Goal: Transaction & Acquisition: Purchase product/service

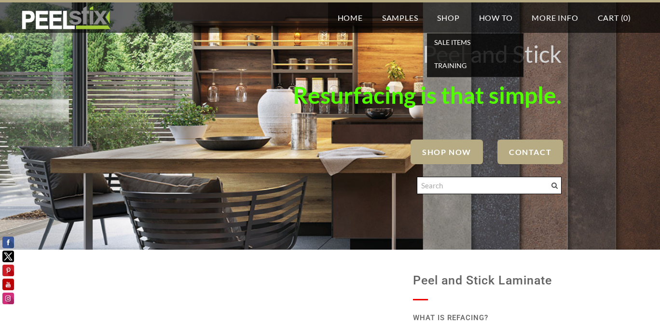
click at [441, 184] on input "Search" at bounding box center [489, 185] width 145 height 17
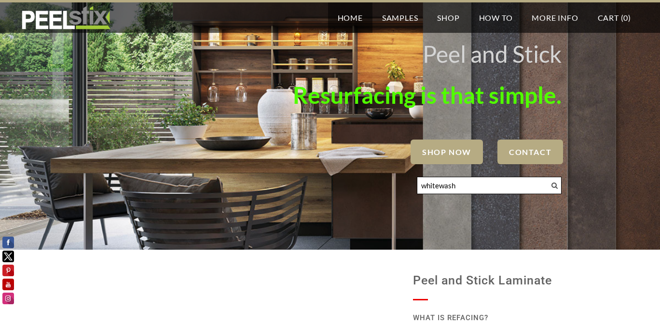
type input "whitewash"
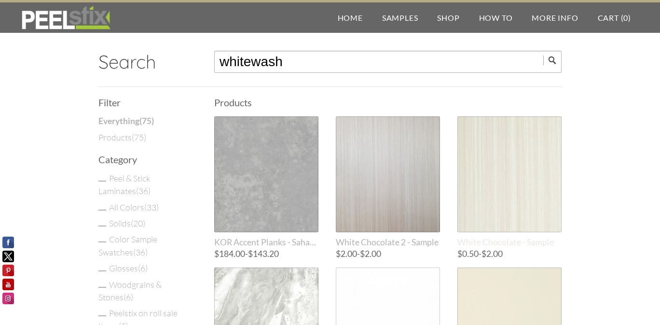
click at [494, 149] on div at bounding box center [509, 174] width 104 height 116
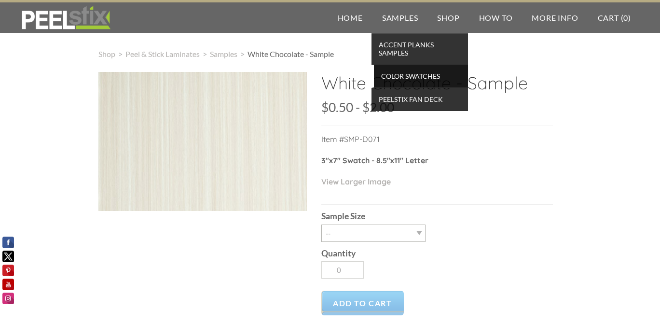
click at [411, 74] on span "Color Swatches" at bounding box center [420, 75] width 89 height 13
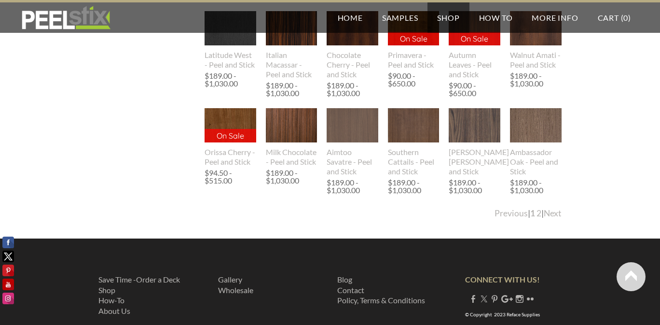
scroll to position [1125, 0]
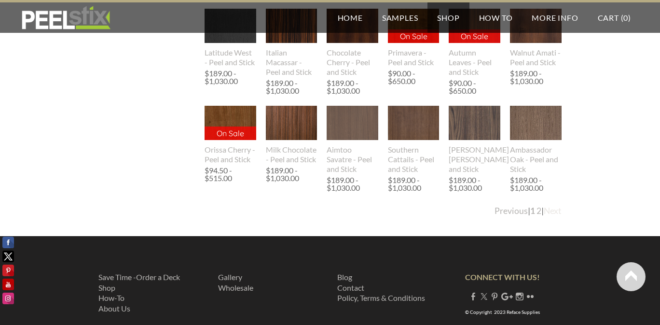
click at [552, 216] on link "Next" at bounding box center [553, 210] width 18 height 10
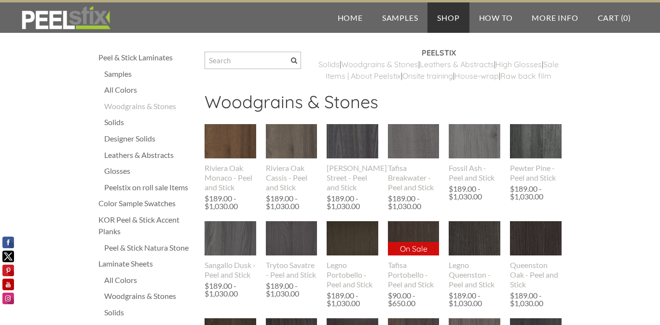
scroll to position [0, 0]
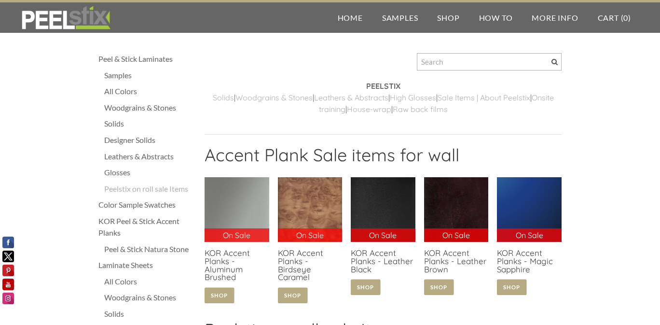
click at [287, 56] on div at bounding box center [382, 64] width 357 height 32
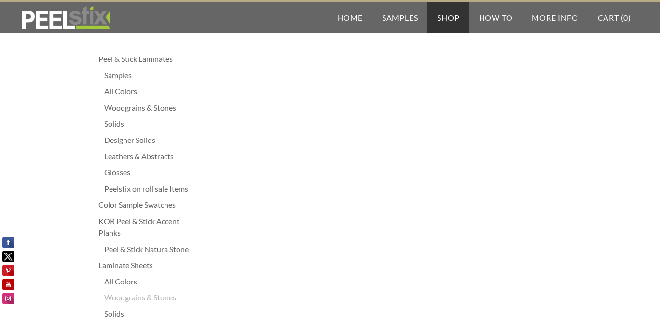
click at [134, 90] on div "All Colors" at bounding box center [149, 91] width 91 height 12
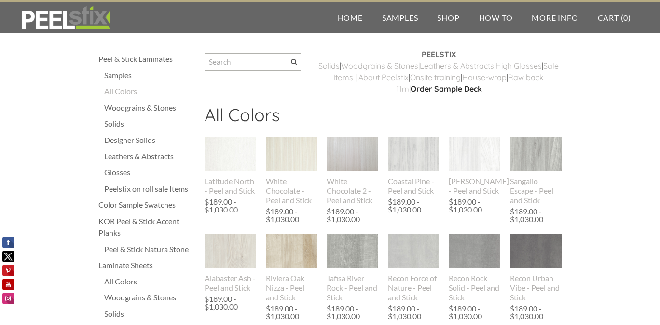
click at [157, 104] on div "Woodgrains & Stones" at bounding box center [149, 108] width 91 height 12
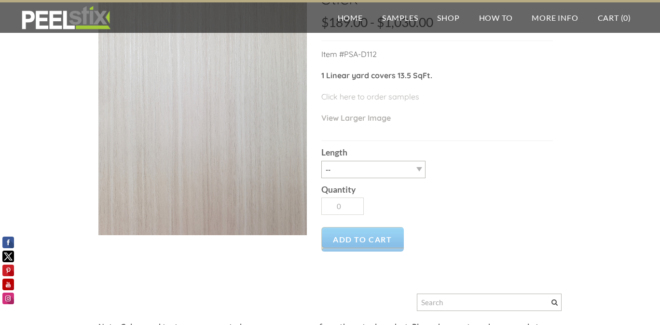
scroll to position [108, 0]
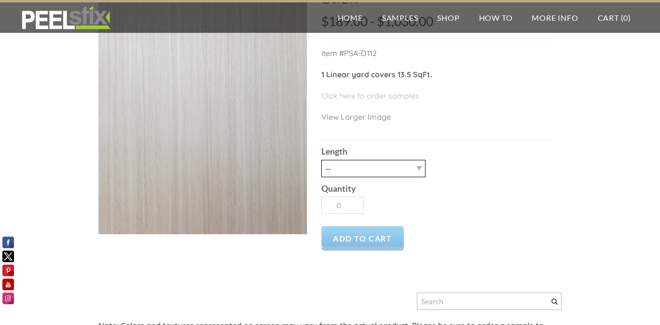
select select "15LY"
click option "15LY" at bounding box center [0, 0] width 0 height 0
type input "1"
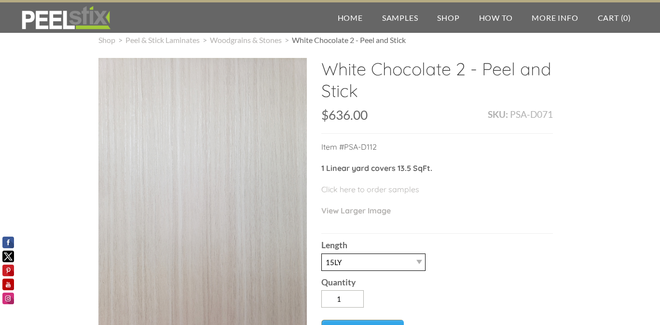
scroll to position [0, 0]
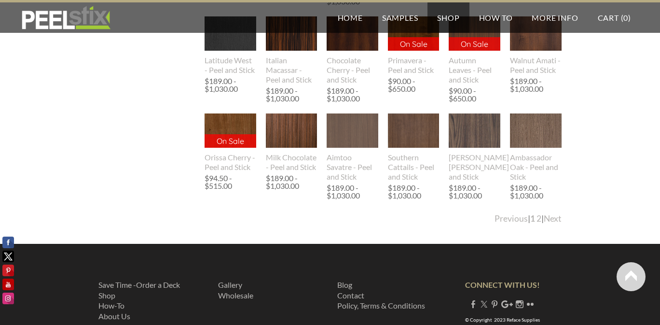
scroll to position [1119, 0]
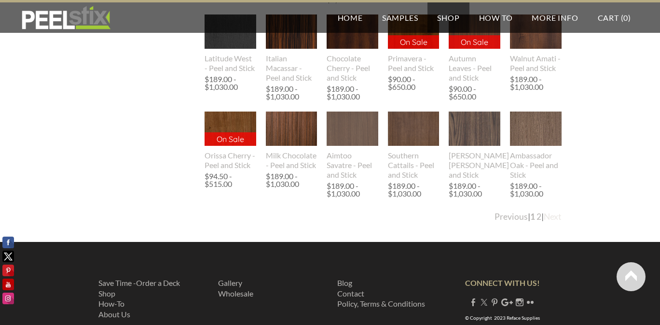
click at [557, 221] on link "Next" at bounding box center [553, 216] width 18 height 10
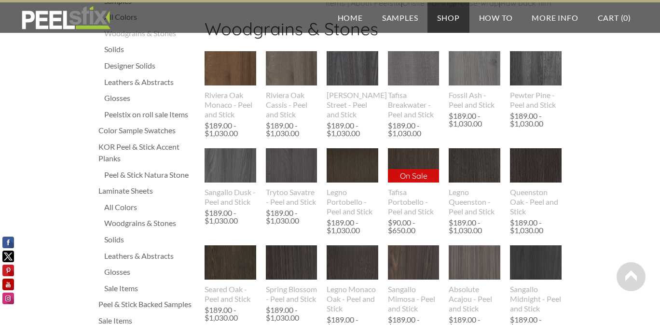
scroll to position [0, 0]
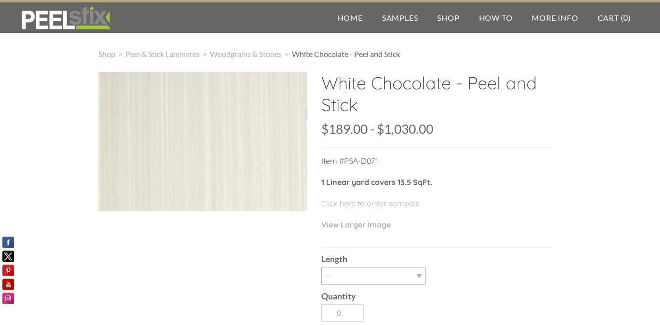
click at [174, 158] on div at bounding box center [202, 141] width 208 height 139
